Goal: Information Seeking & Learning: Learn about a topic

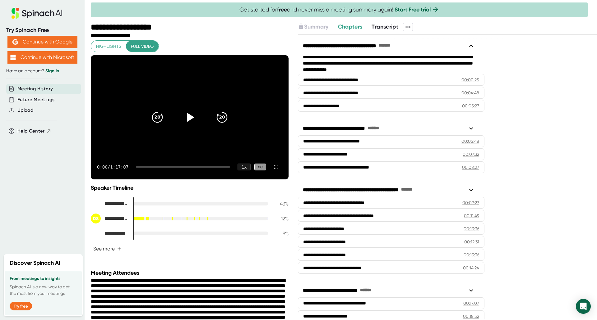
click at [187, 117] on icon at bounding box center [190, 117] width 7 height 9
click at [156, 167] on div at bounding box center [183, 167] width 94 height 1
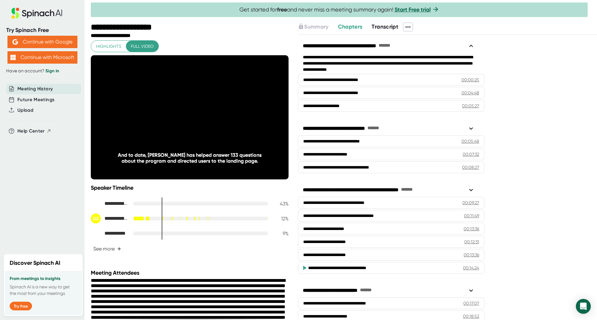
click at [185, 167] on div at bounding box center [185, 167] width 92 height 1
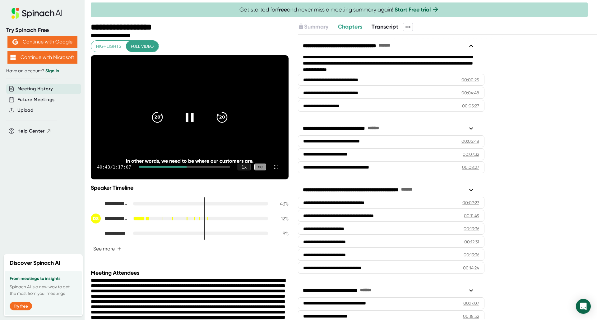
click at [203, 167] on div at bounding box center [185, 167] width 92 height 1
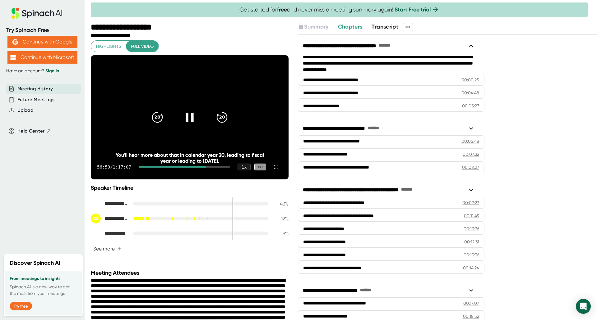
click at [216, 167] on div at bounding box center [185, 167] width 92 height 1
click at [186, 119] on icon at bounding box center [189, 117] width 8 height 9
